Goal: Task Accomplishment & Management: Use online tool/utility

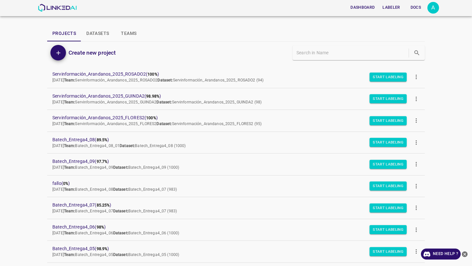
click at [33, 81] on div "Dashboard Labeler Docs A Projects Datasets Teams Create new project Servinforma…" at bounding box center [236, 133] width 472 height 266
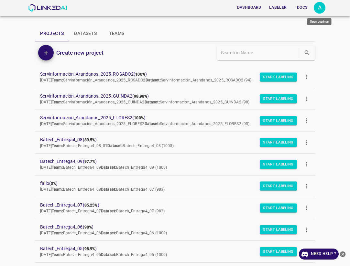
click at [317, 11] on div "A" at bounding box center [319, 8] width 12 height 12
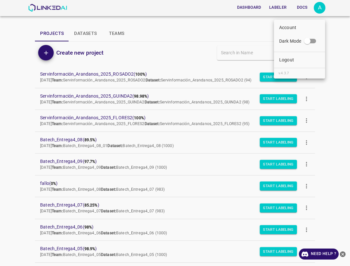
click at [290, 60] on p "Logout" at bounding box center [286, 60] width 15 height 7
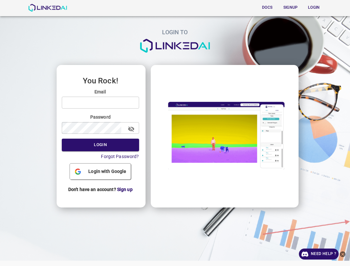
click at [92, 99] on input "email" at bounding box center [100, 103] width 77 height 12
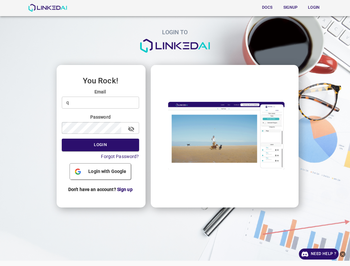
type input "quercus@linkedai.co"
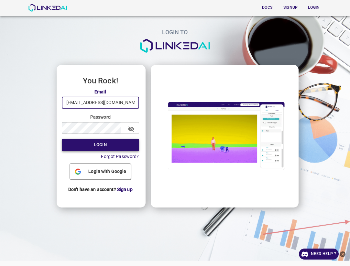
click at [99, 144] on button "Login" at bounding box center [100, 145] width 77 height 13
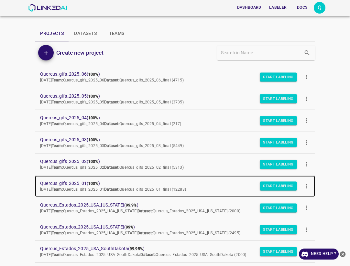
click at [66, 182] on span "Quercus_gifs_2025_01 ( 100% )" at bounding box center [169, 183] width 259 height 7
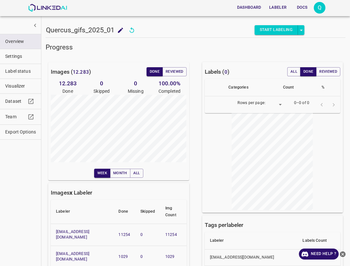
click at [16, 86] on span "Visualizer" at bounding box center [20, 86] width 31 height 7
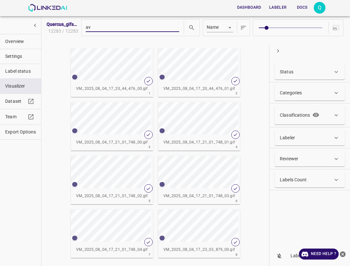
type input "a"
click at [123, 26] on input "text" at bounding box center [132, 28] width 93 height 8
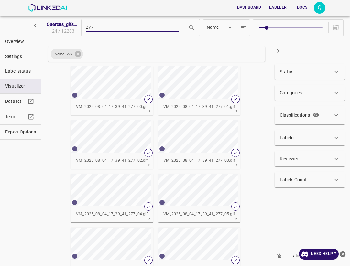
click at [127, 94] on div "button" at bounding box center [103, 82] width 65 height 32
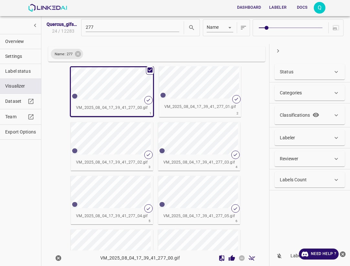
click at [127, 94] on div "button" at bounding box center [103, 83] width 65 height 32
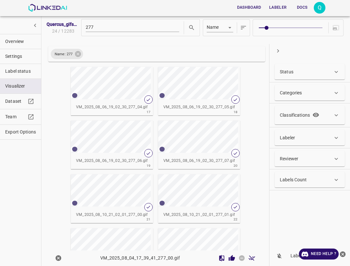
scroll to position [13, 0]
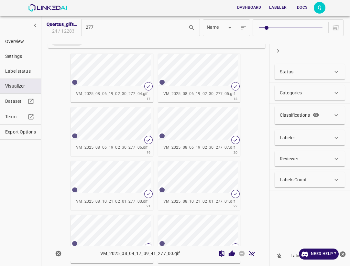
click at [117, 186] on div "button" at bounding box center [103, 177] width 65 height 32
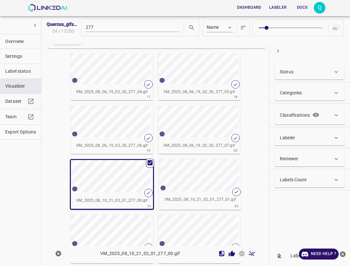
scroll to position [429, 0]
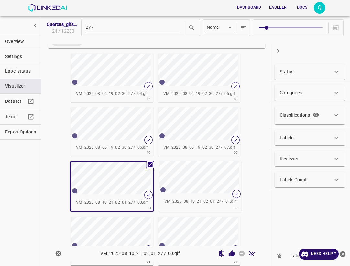
click at [117, 186] on div "button" at bounding box center [103, 178] width 65 height 32
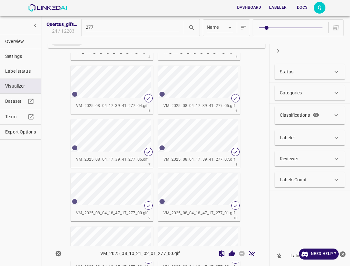
scroll to position [256, 0]
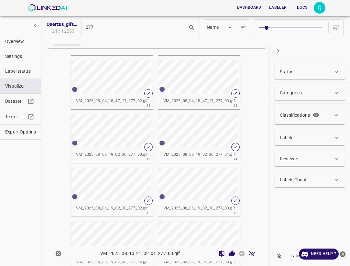
click at [121, 142] on div "button" at bounding box center [103, 130] width 65 height 32
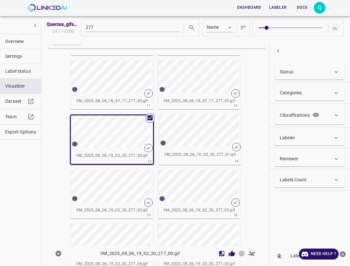
scroll to position [262, 0]
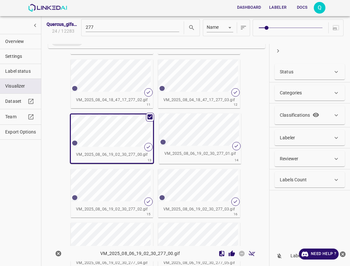
click at [121, 142] on div "button" at bounding box center [103, 130] width 65 height 32
drag, startPoint x: 109, startPoint y: 30, endPoint x: 63, endPoint y: 23, distance: 46.5
click at [66, 23] on div "Quercus_gifs_2025_01 24 / 12283 277 Name key" at bounding box center [196, 28] width 299 height 22
paste input "328"
type input "328"
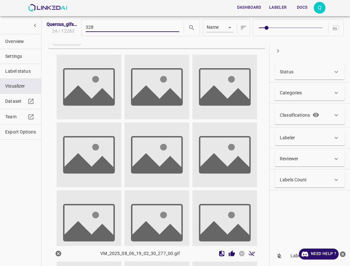
scroll to position [0, 0]
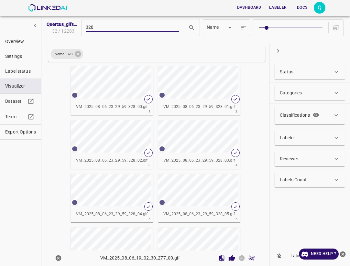
click at [220, 58] on ul "Name: 328" at bounding box center [156, 54] width 217 height 16
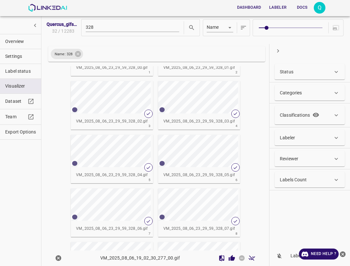
scroll to position [45, 0]
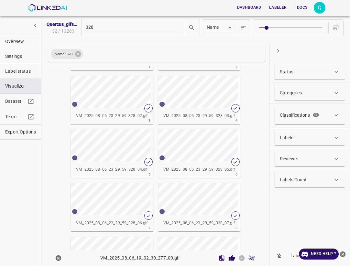
click at [124, 156] on div "button" at bounding box center [103, 145] width 65 height 32
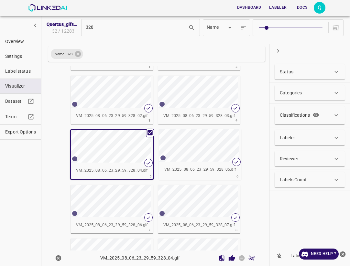
click at [124, 156] on div "button" at bounding box center [103, 146] width 65 height 32
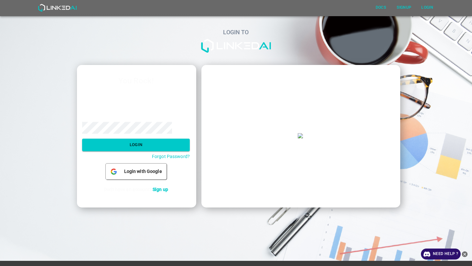
click at [132, 105] on input "email" at bounding box center [136, 103] width 108 height 12
type input "[EMAIL_ADDRESS][DOMAIN_NAME]"
click at [134, 142] on button "Login" at bounding box center [136, 145] width 108 height 13
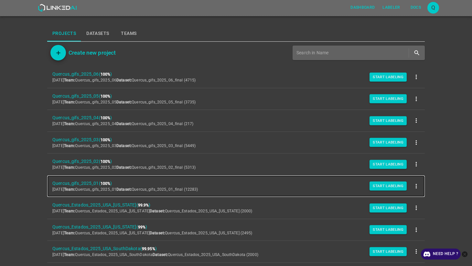
click at [74, 181] on span "Quercus_gifs_2025_01 ( 100% )" at bounding box center [230, 183] width 357 height 7
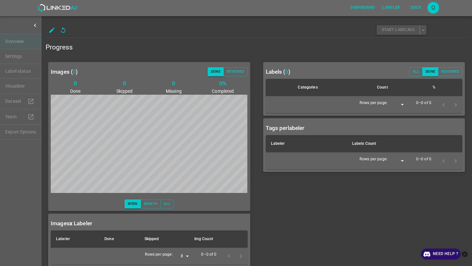
click at [16, 87] on ul "Overview Settings Label status Visualizer Dataset Team Export Options" at bounding box center [20, 86] width 41 height 111
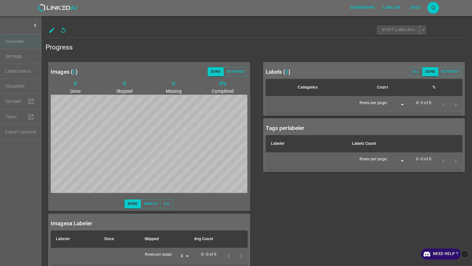
click at [16, 87] on ul "Overview Settings Label status Visualizer Dataset Team Export Options" at bounding box center [20, 86] width 41 height 111
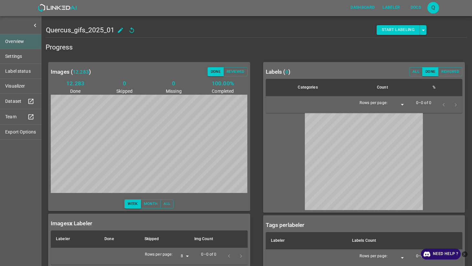
click at [16, 87] on span "Visualizer" at bounding box center [20, 86] width 31 height 7
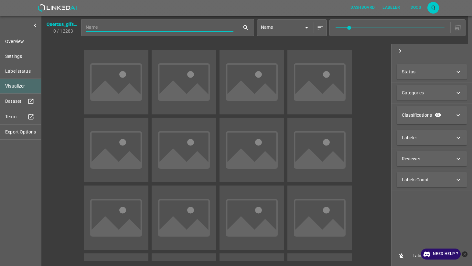
click at [118, 28] on input "text" at bounding box center [160, 28] width 148 height 8
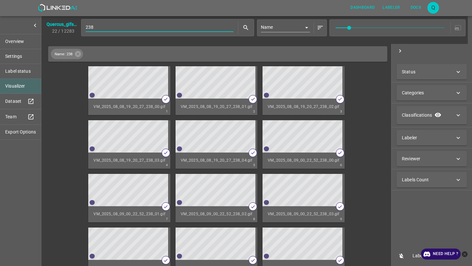
drag, startPoint x: 104, startPoint y: 27, endPoint x: 84, endPoint y: 26, distance: 19.7
click at [85, 27] on div "238" at bounding box center [167, 27] width 173 height 17
type input "328"
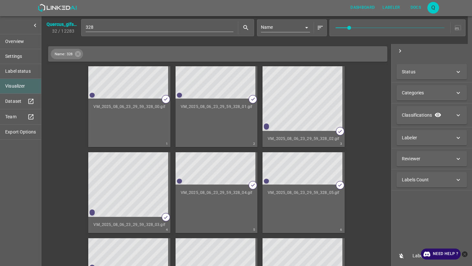
click at [230, 238] on div "button" at bounding box center [207, 270] width 65 height 65
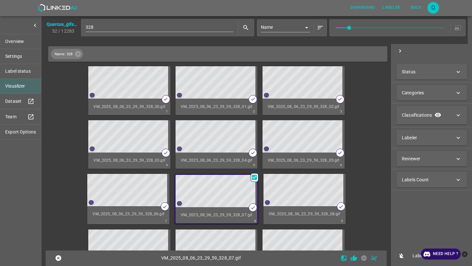
click at [225, 150] on div "button" at bounding box center [207, 136] width 65 height 32
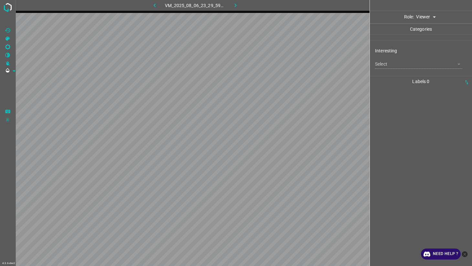
click at [390, 65] on div "​" at bounding box center [418, 63] width 87 height 9
click at [428, 62] on div "​" at bounding box center [418, 63] width 87 height 9
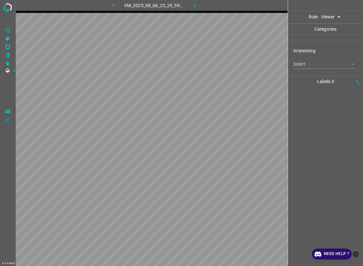
click at [337, 19] on body "4.3.6-dev2 VM_2025_08_06_23_29_59_328_04.gif Role: Viewer viewer Categories Int…" at bounding box center [181, 133] width 363 height 266
